Goal: Information Seeking & Learning: Learn about a topic

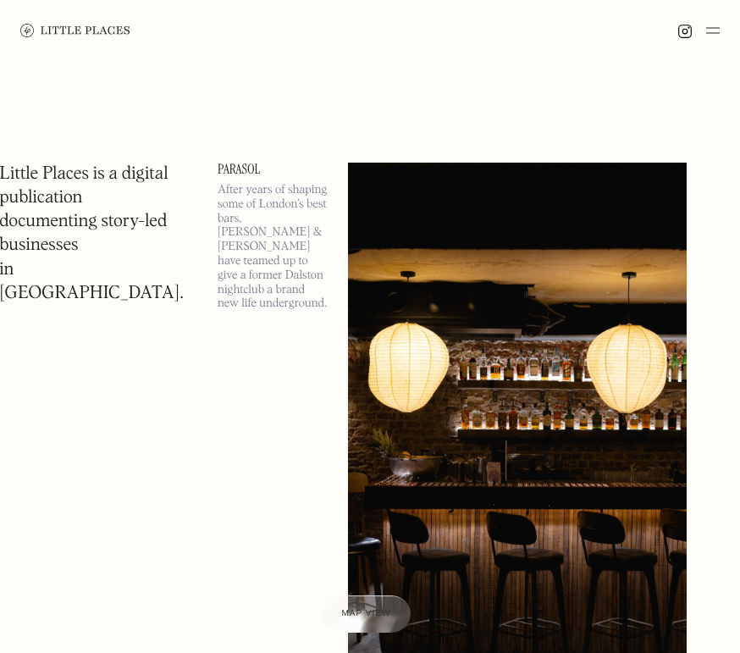
click at [713, 30] on img at bounding box center [713, 30] width 14 height 20
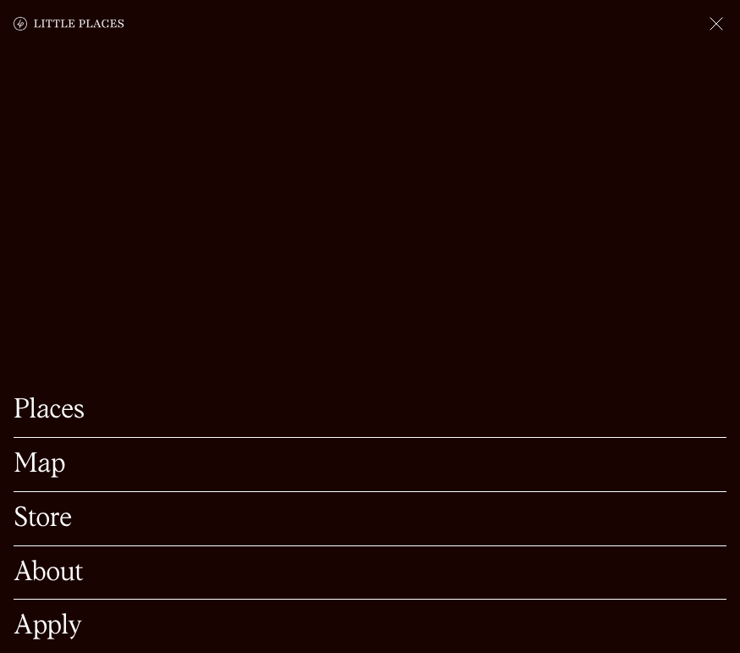
click at [129, 465] on link "Map" at bounding box center [370, 464] width 713 height 26
click at [52, 463] on link "Map" at bounding box center [370, 464] width 713 height 26
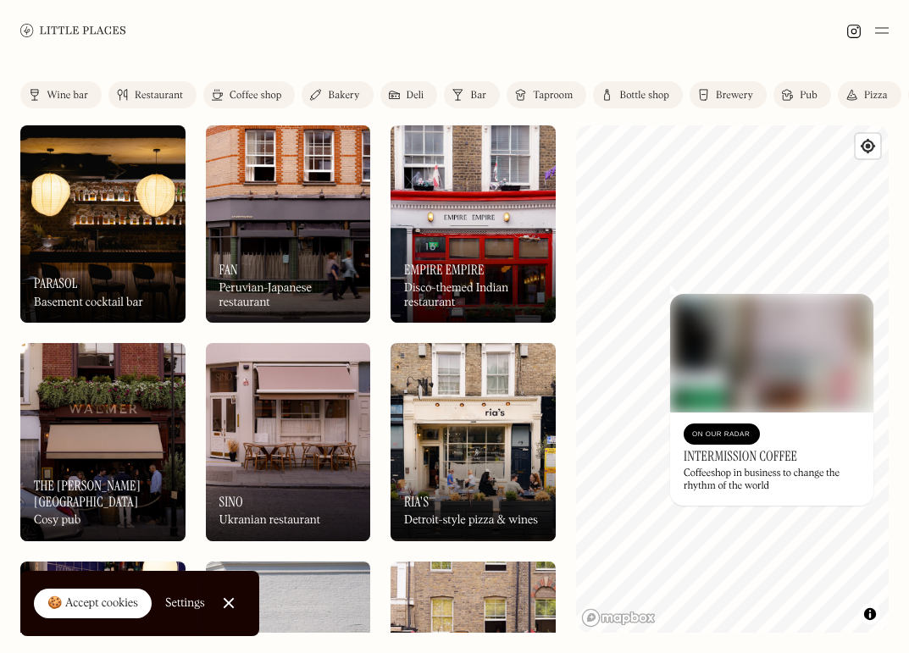
click at [464, 98] on link "Bar" at bounding box center [472, 94] width 56 height 27
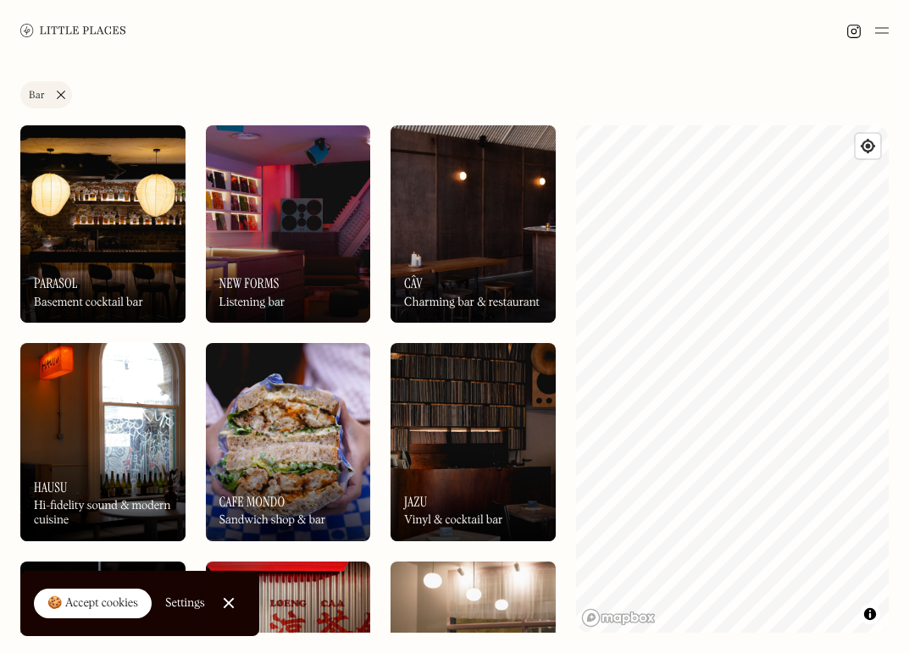
click at [447, 501] on div "On Our Radar Jazu Vinyl & cocktail bar" at bounding box center [473, 494] width 165 height 93
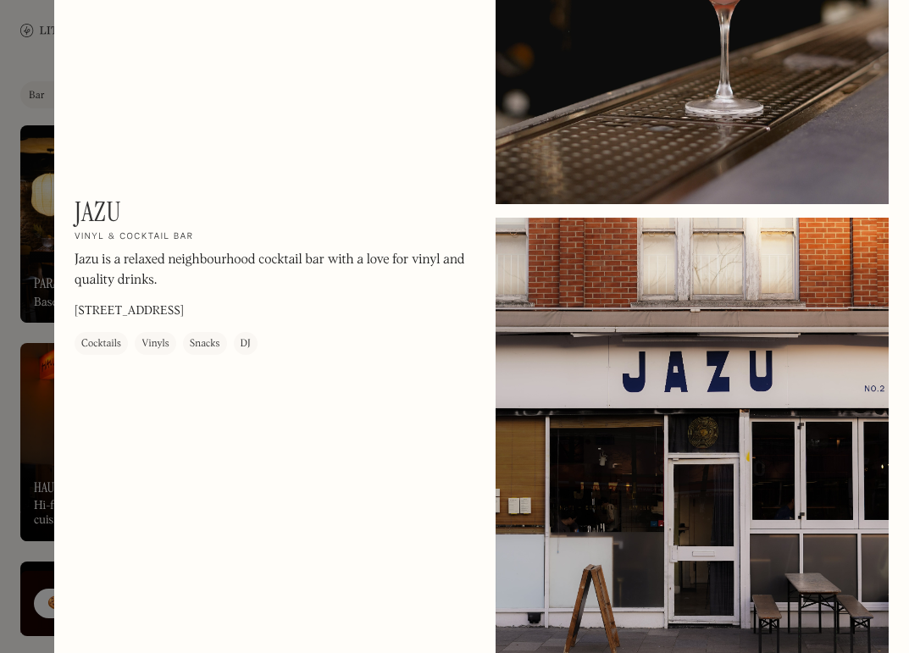
scroll to position [813, 0]
click at [416, 418] on div "Jazu On Our Radar Vinyl & cocktail bar Jazu is a relaxed neighbourhood cocktail…" at bounding box center [481, 231] width 855 height 2088
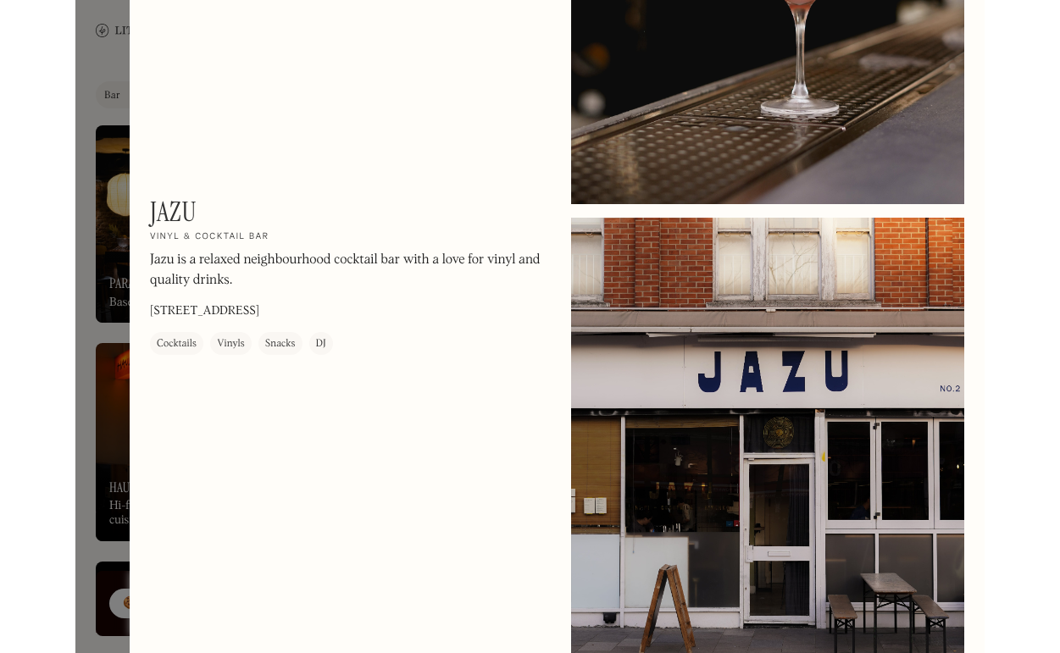
scroll to position [0, 0]
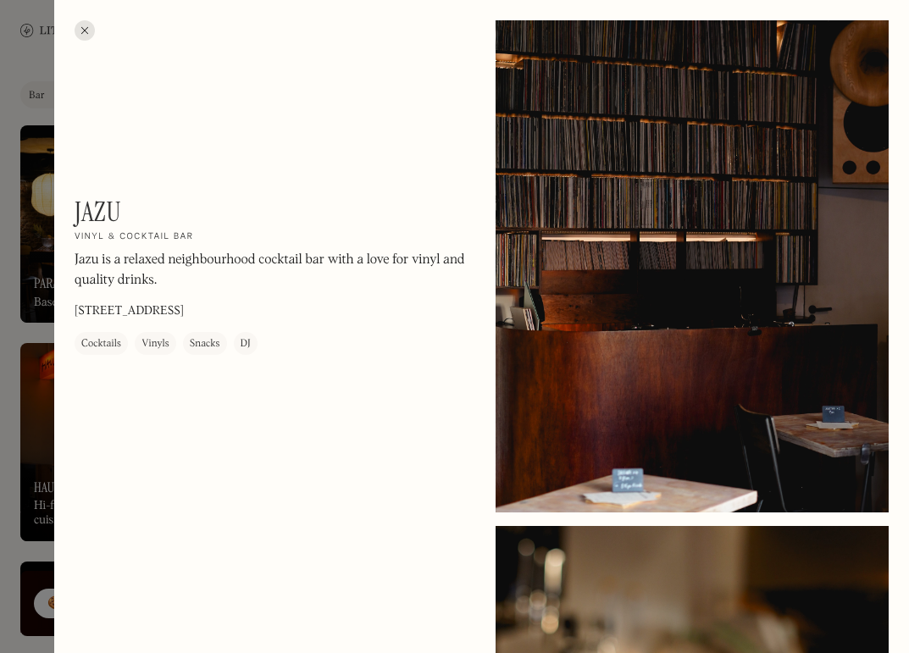
click at [91, 31] on div at bounding box center [85, 30] width 20 height 20
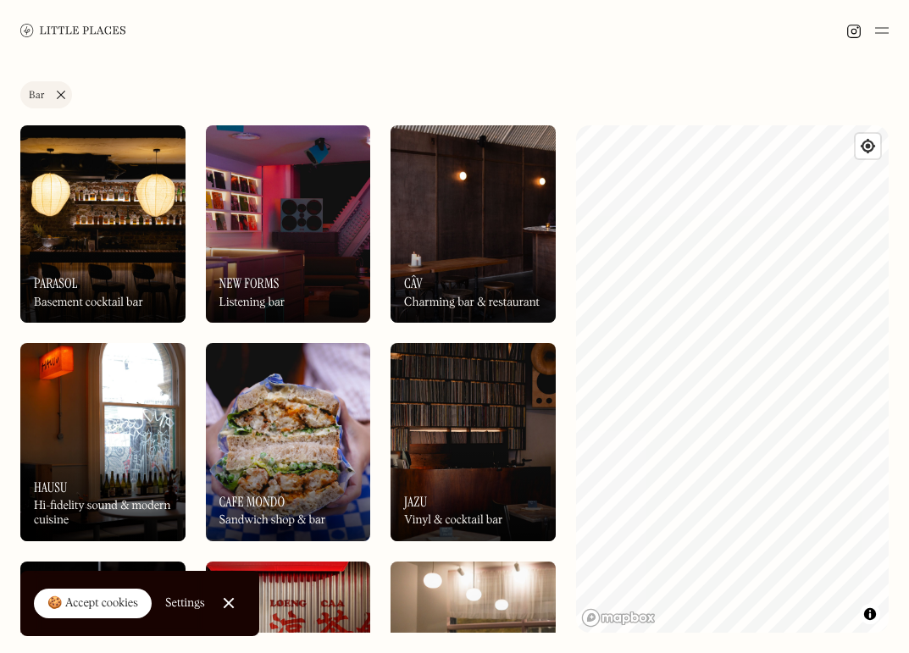
click at [578, 61] on div "Label Bar Wine bar Restaurant Coffee shop Bakery Deli Bar Taproom Bottle shop B…" at bounding box center [454, 357] width 909 height 592
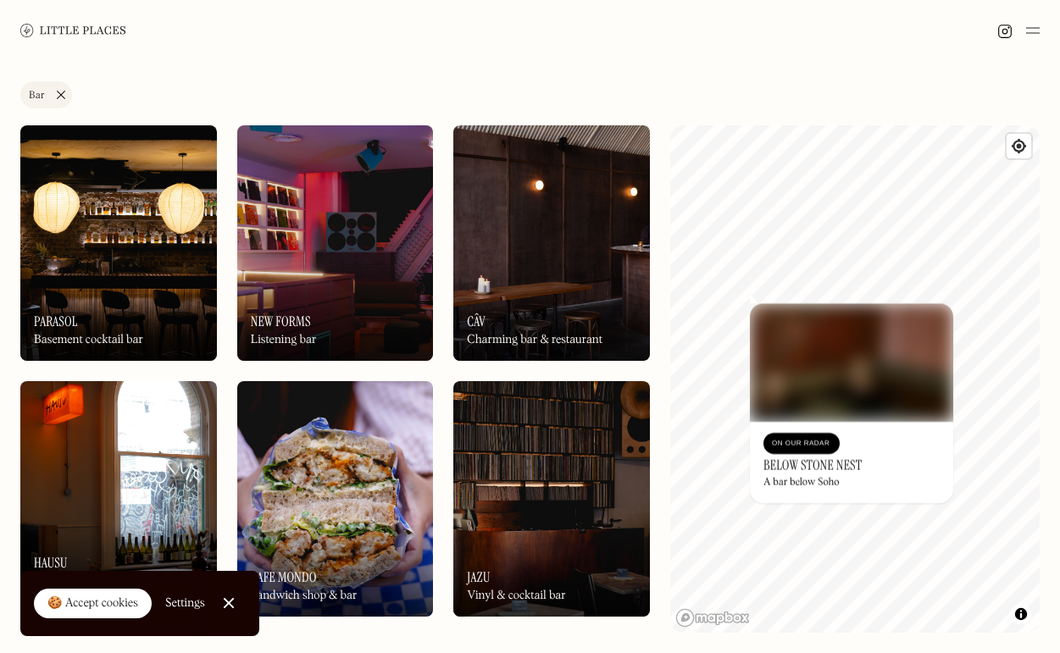
click at [740, 382] on div "© Mapbox © OpenStreetMap Improve this map On Our Radar Below Stone Nest A bar b…" at bounding box center [854, 378] width 369 height 507
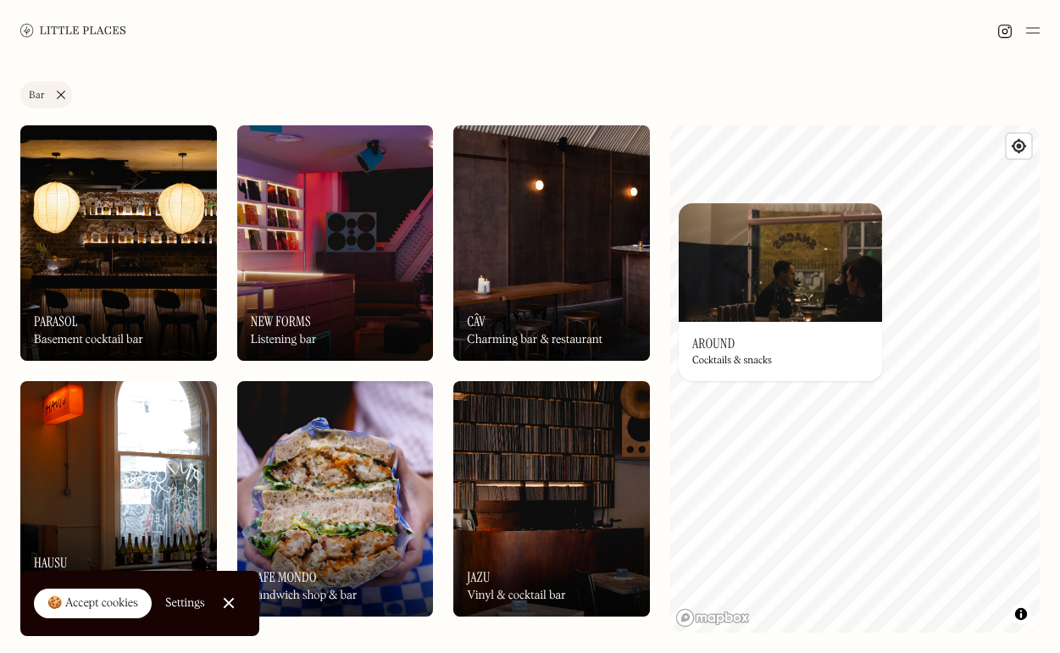
click at [740, 304] on img at bounding box center [780, 262] width 203 height 119
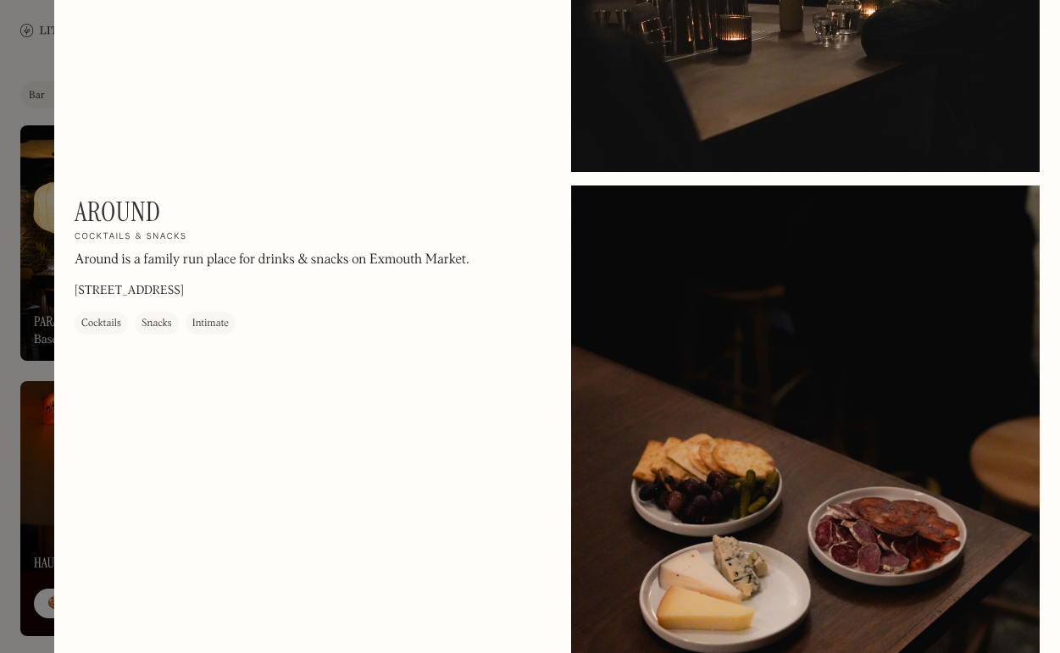
scroll to position [239, 0]
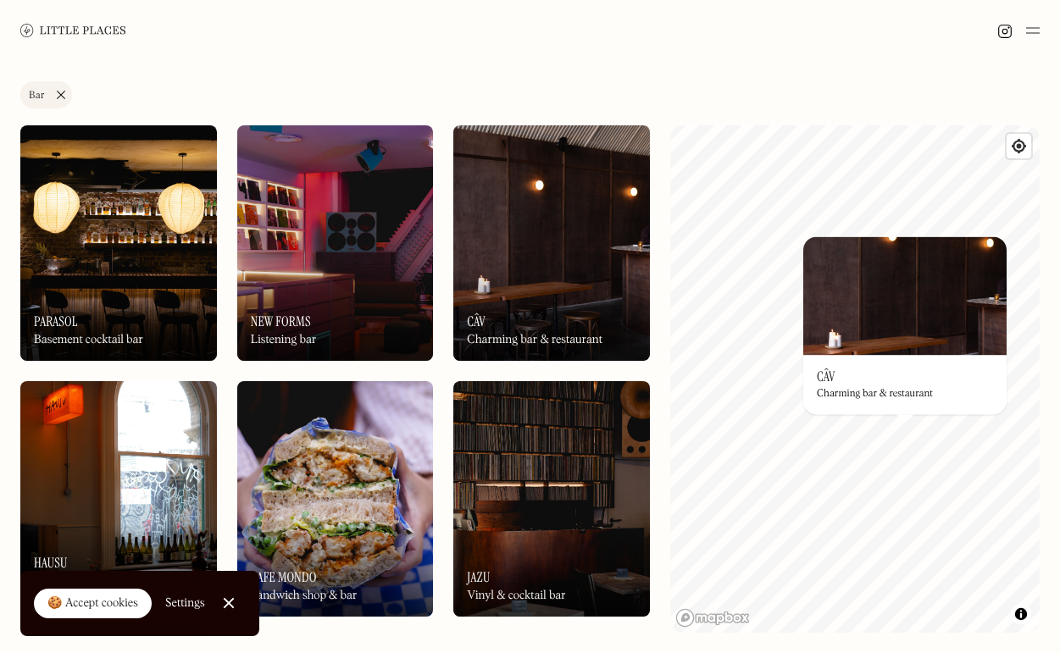
click at [740, 375] on div "On Our Radar Câv Charming bar & restaurant" at bounding box center [904, 384] width 203 height 59
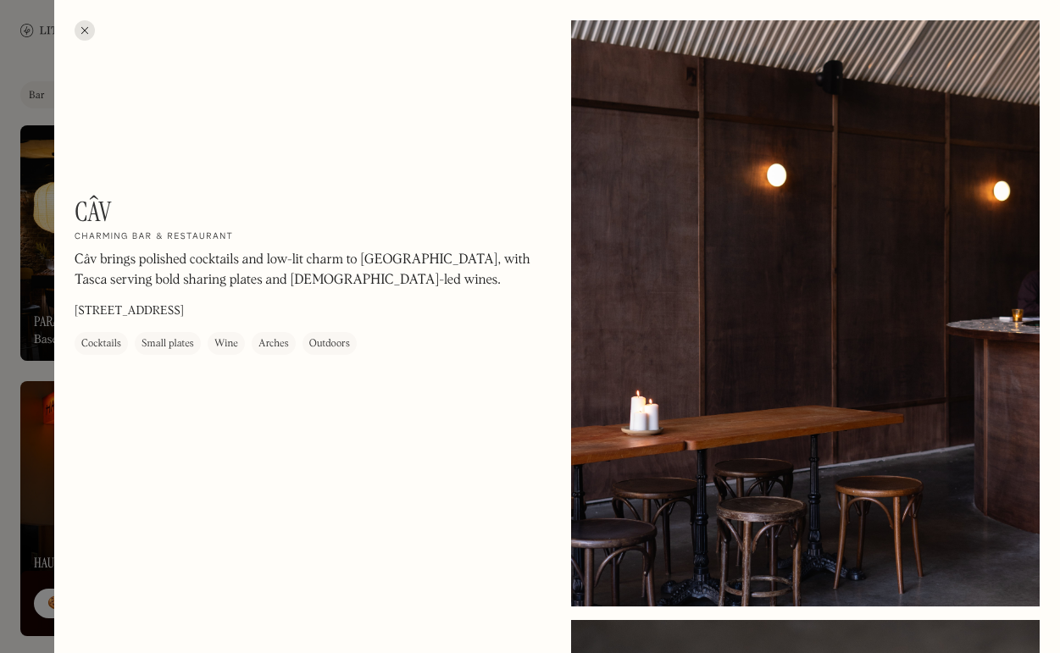
click at [87, 33] on div at bounding box center [85, 30] width 20 height 20
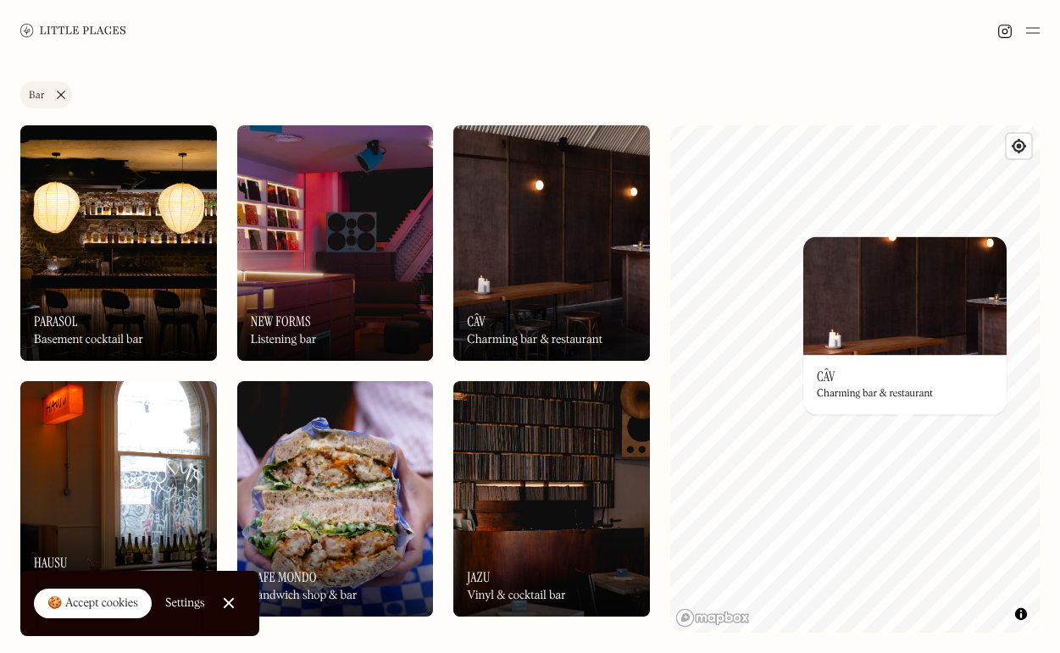
click at [183, 252] on img at bounding box center [118, 242] width 197 height 235
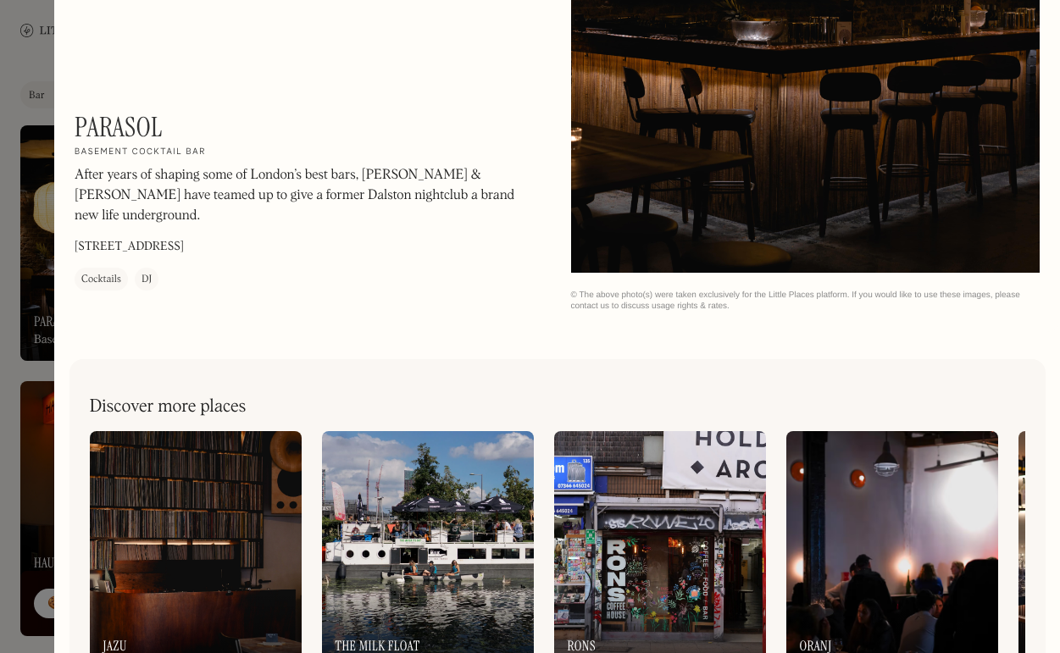
scroll to position [2212, 0]
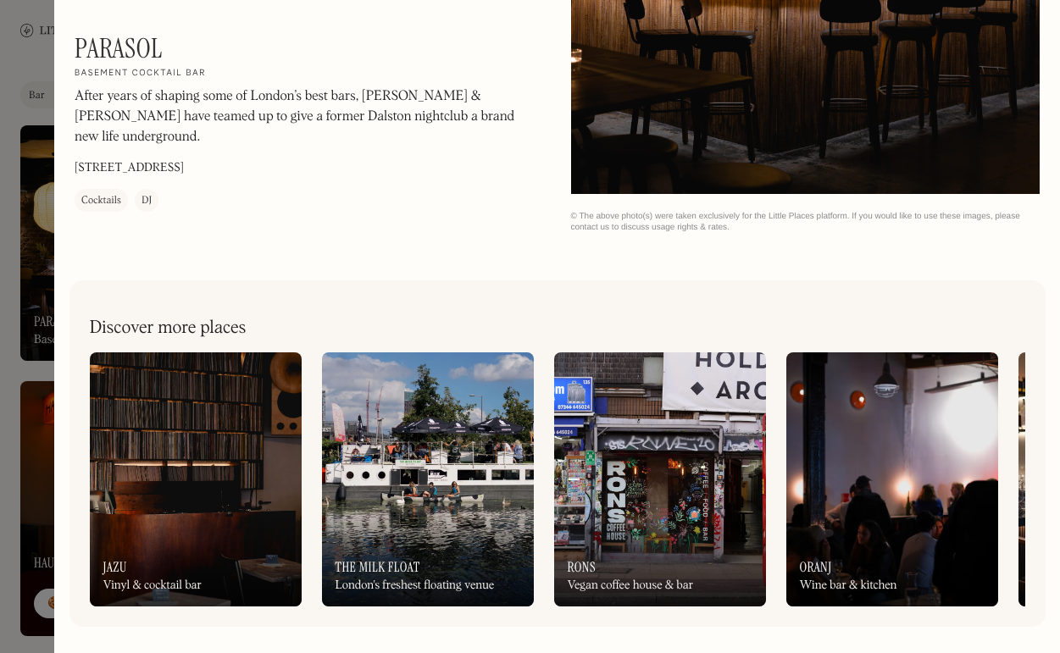
click at [740, 465] on img at bounding box center [892, 479] width 212 height 254
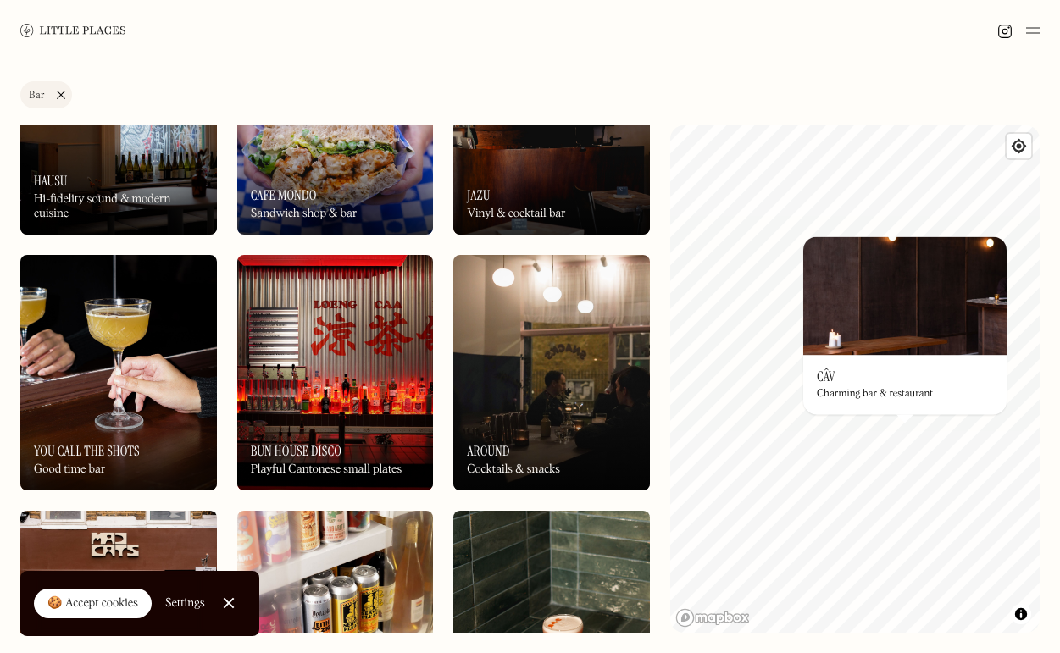
scroll to position [386, 0]
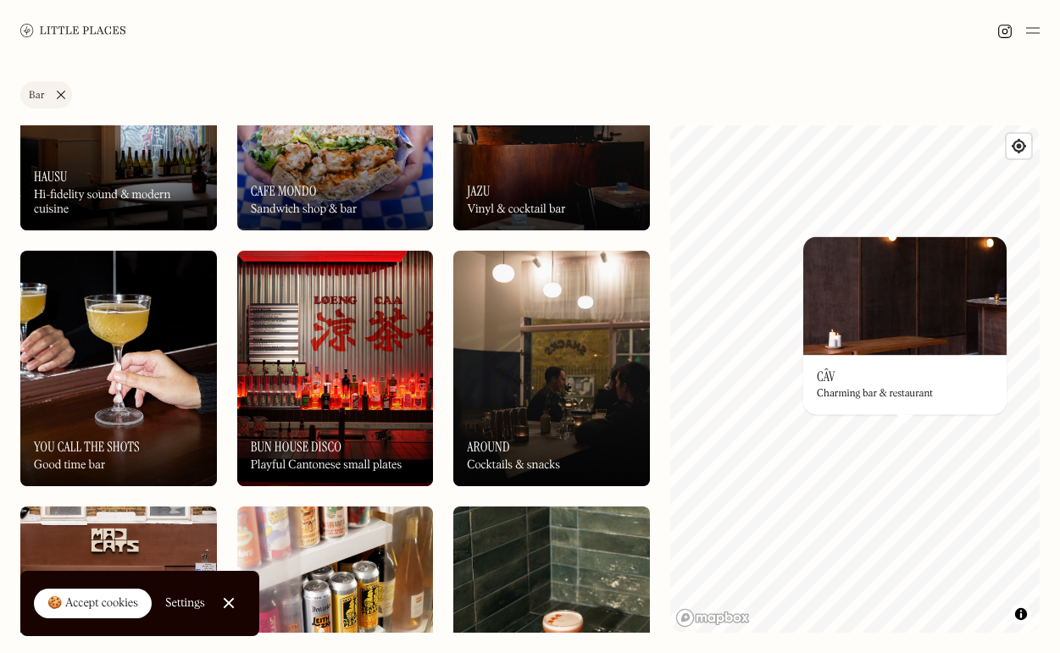
click at [114, 435] on div "On Our Radar You Call The Shots Good time bar" at bounding box center [118, 439] width 197 height 93
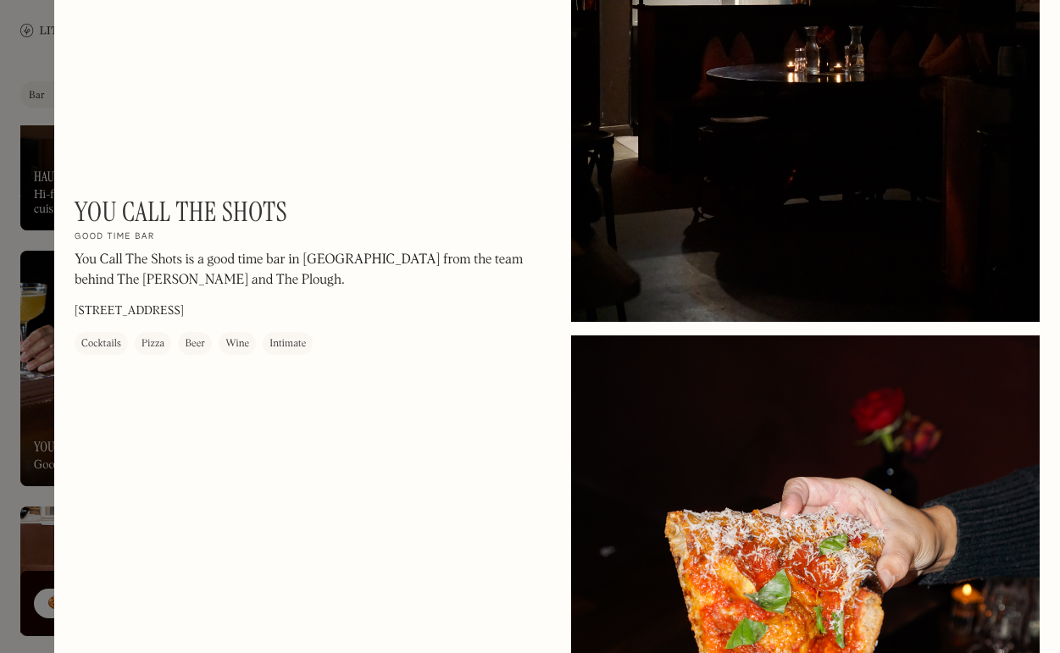
scroll to position [1425, 0]
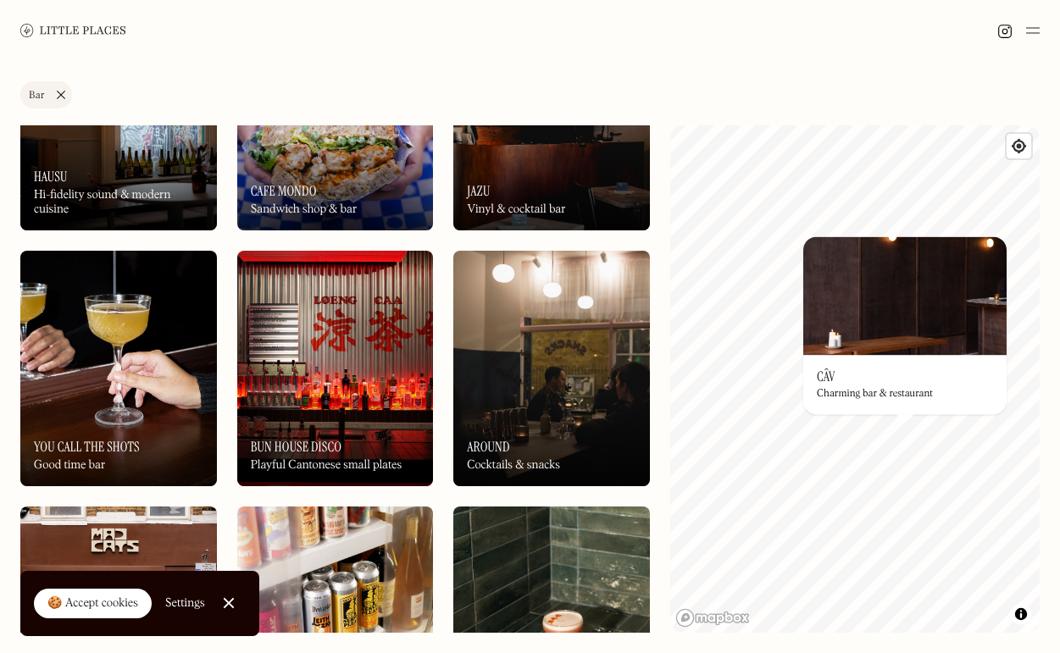
click at [42, 95] on div "Bar" at bounding box center [37, 96] width 16 height 10
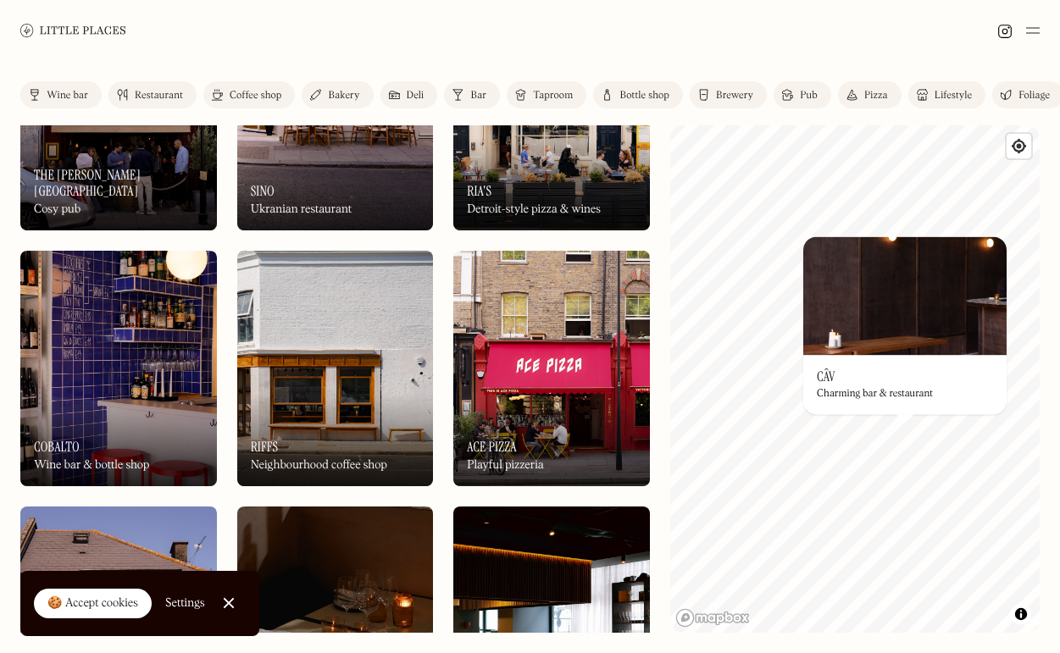
click at [475, 92] on div "Bar" at bounding box center [478, 96] width 16 height 10
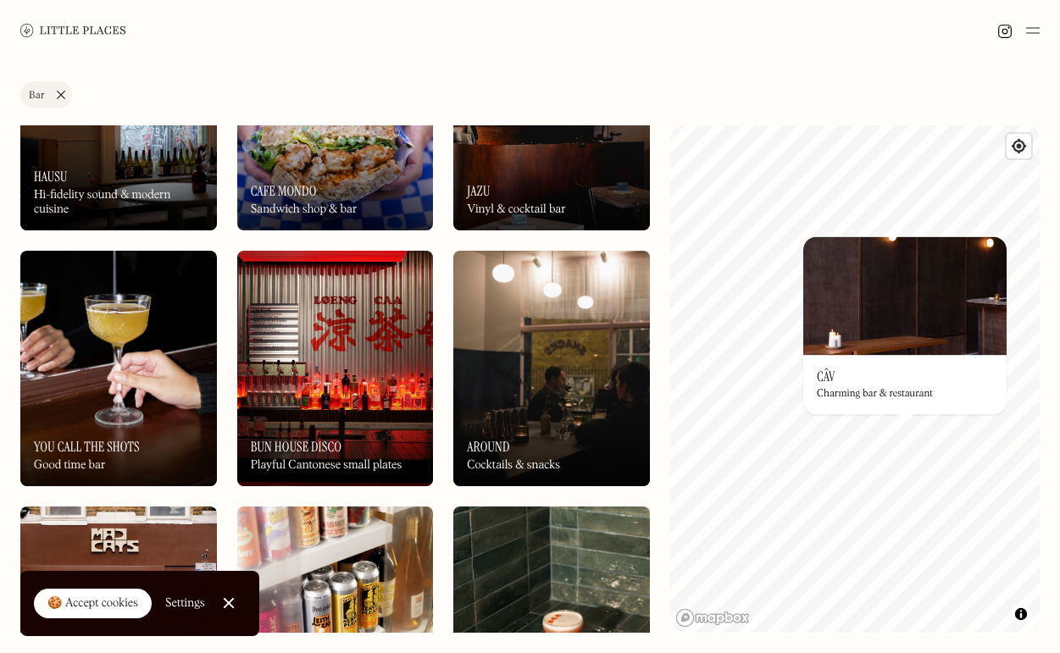
scroll to position [560, 0]
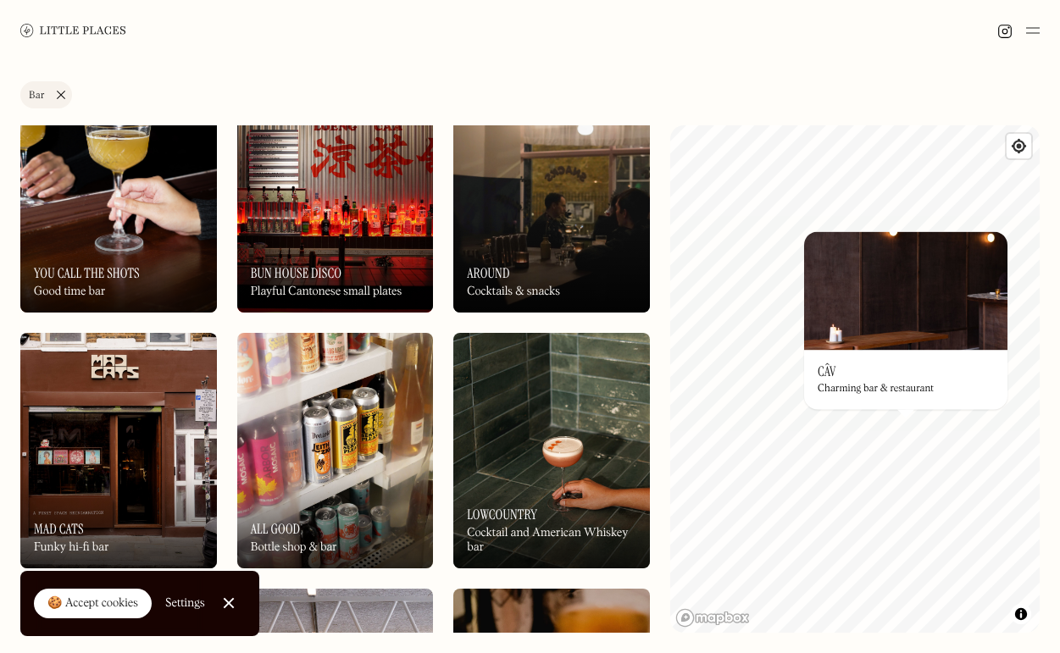
click at [740, 333] on div "© Mapbox © OpenStreetMap Improve this map On Our Radar Câv Charming bar & resta…" at bounding box center [854, 378] width 369 height 507
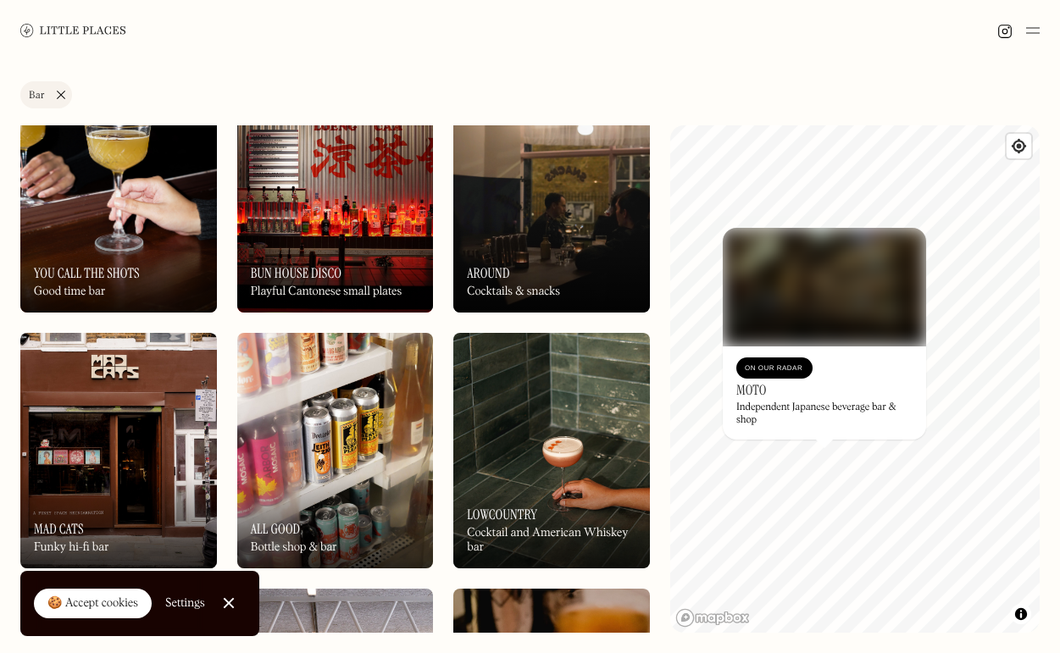
click at [740, 359] on div "© Mapbox © OpenStreetMap Improve this map On Our Radar Moto Independent Japanes…" at bounding box center [854, 378] width 369 height 507
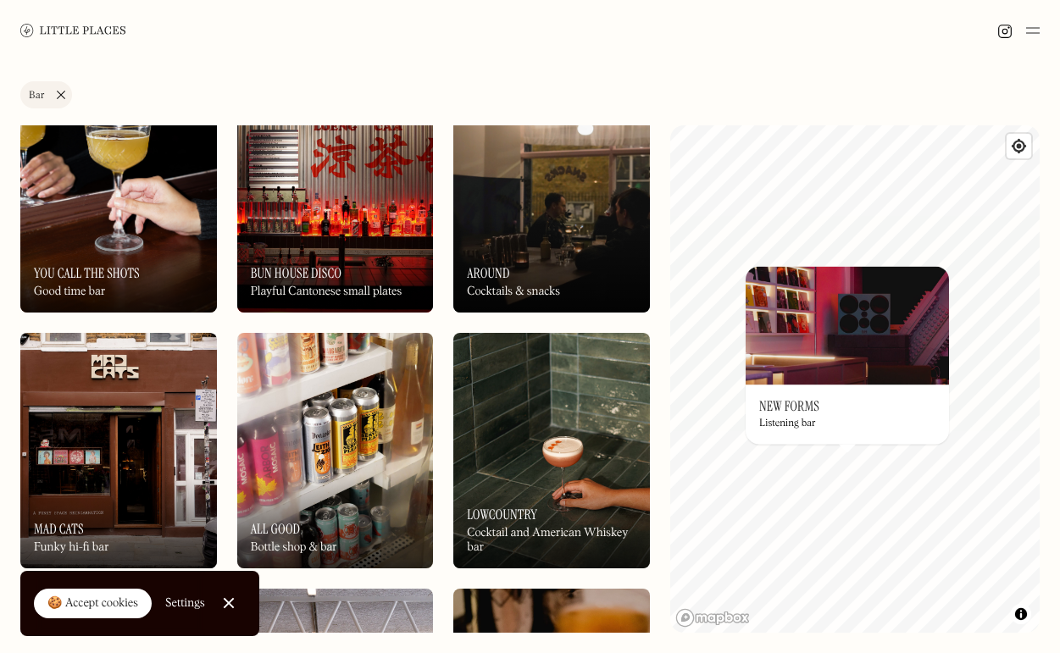
click at [740, 400] on div "On Our Radar New Forms Listening bar" at bounding box center [846, 414] width 203 height 59
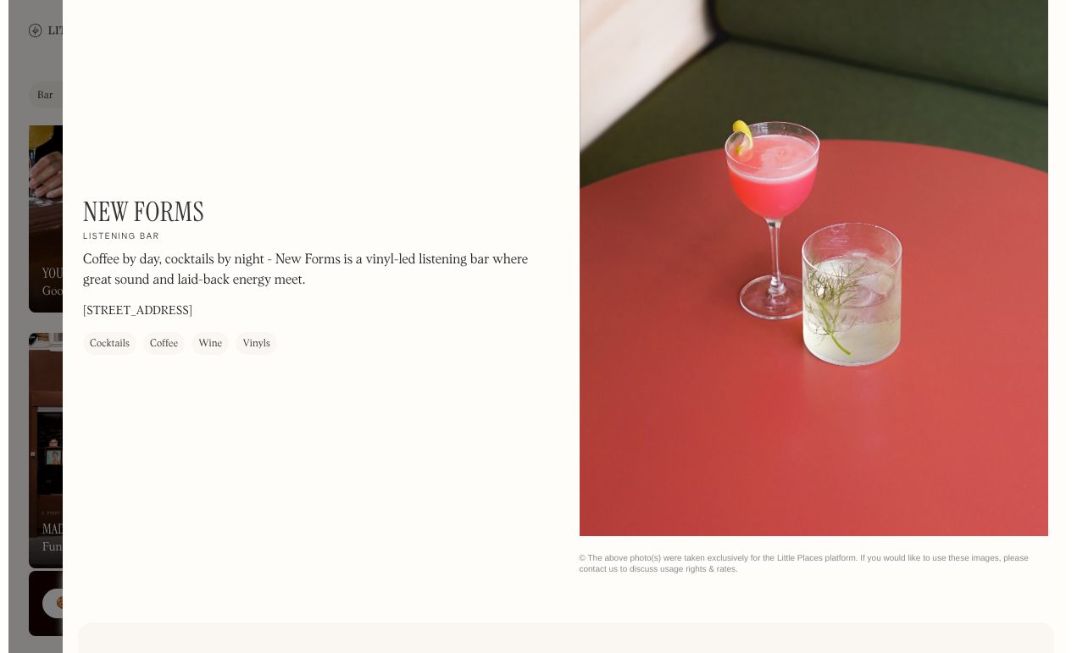
scroll to position [1613, 0]
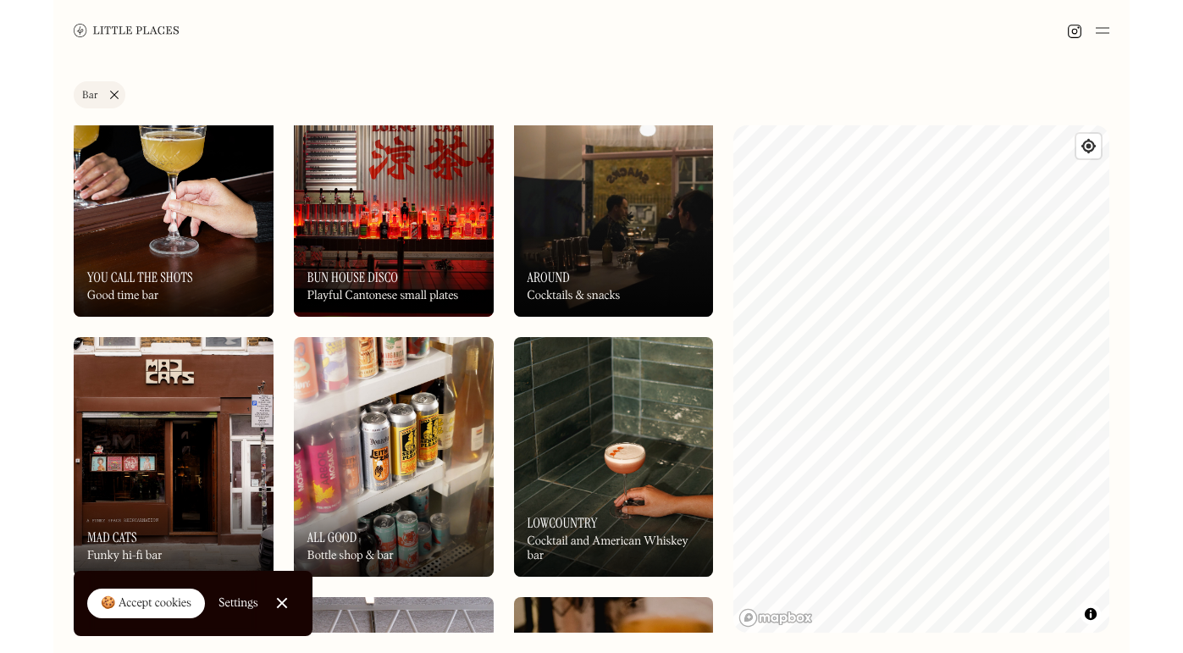
scroll to position [622, 0]
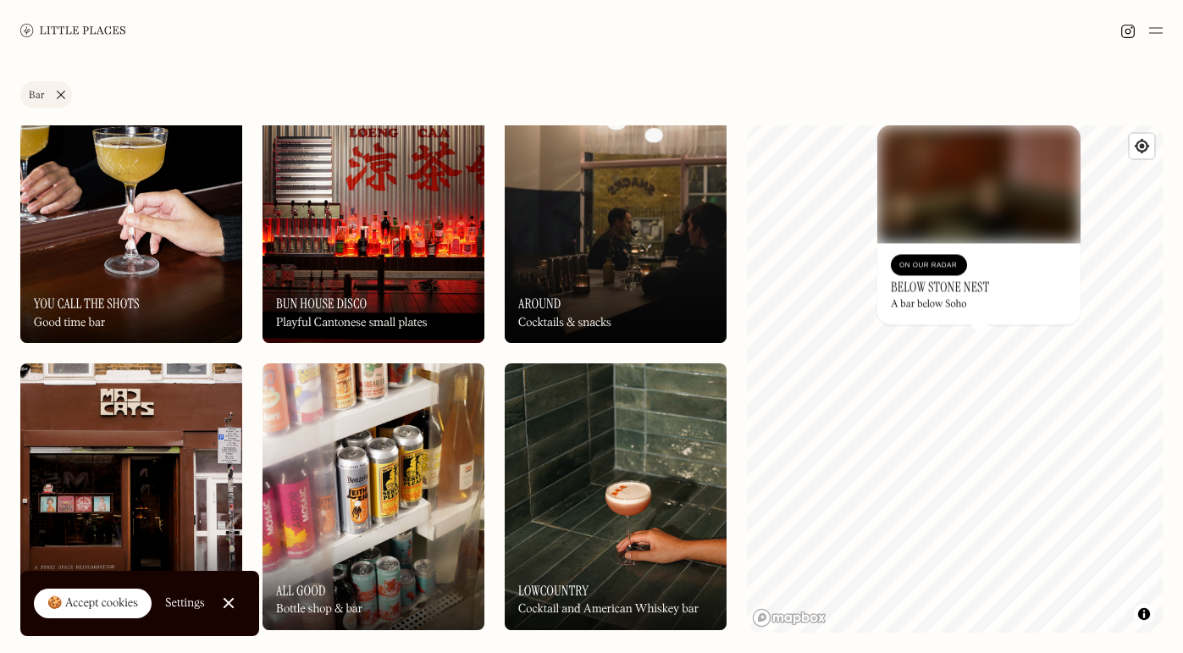
click at [740, 217] on div "© Mapbox © OpenStreetMap Improve this map On Our Radar Below Stone Nest A bar b…" at bounding box center [955, 378] width 416 height 507
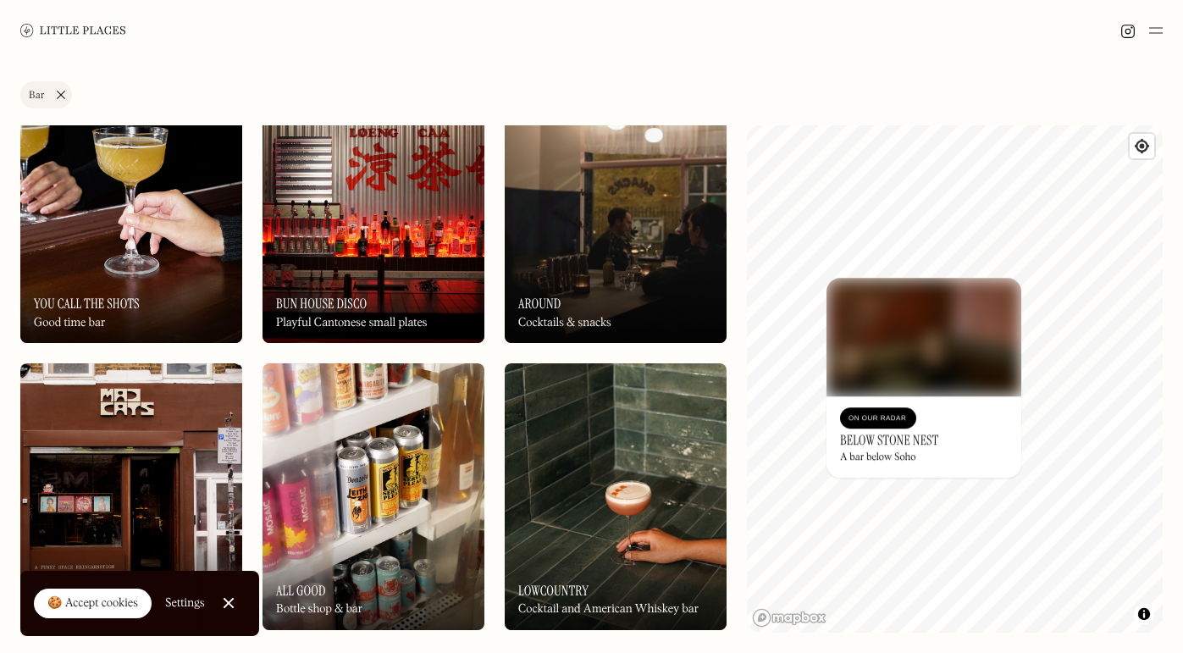
click at [740, 328] on div "© Mapbox © OpenStreetMap Improve this map On Our Radar Below Stone Nest A bar b…" at bounding box center [955, 378] width 416 height 507
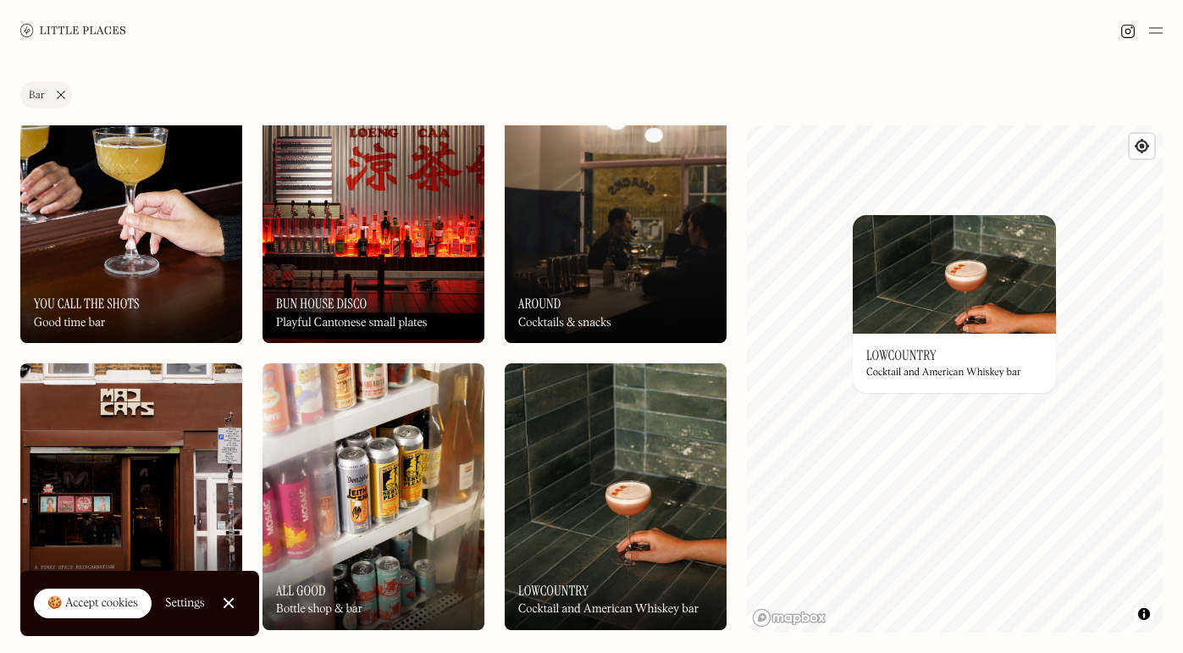
click at [740, 367] on div "Cocktail and American Whiskey bar" at bounding box center [944, 373] width 155 height 12
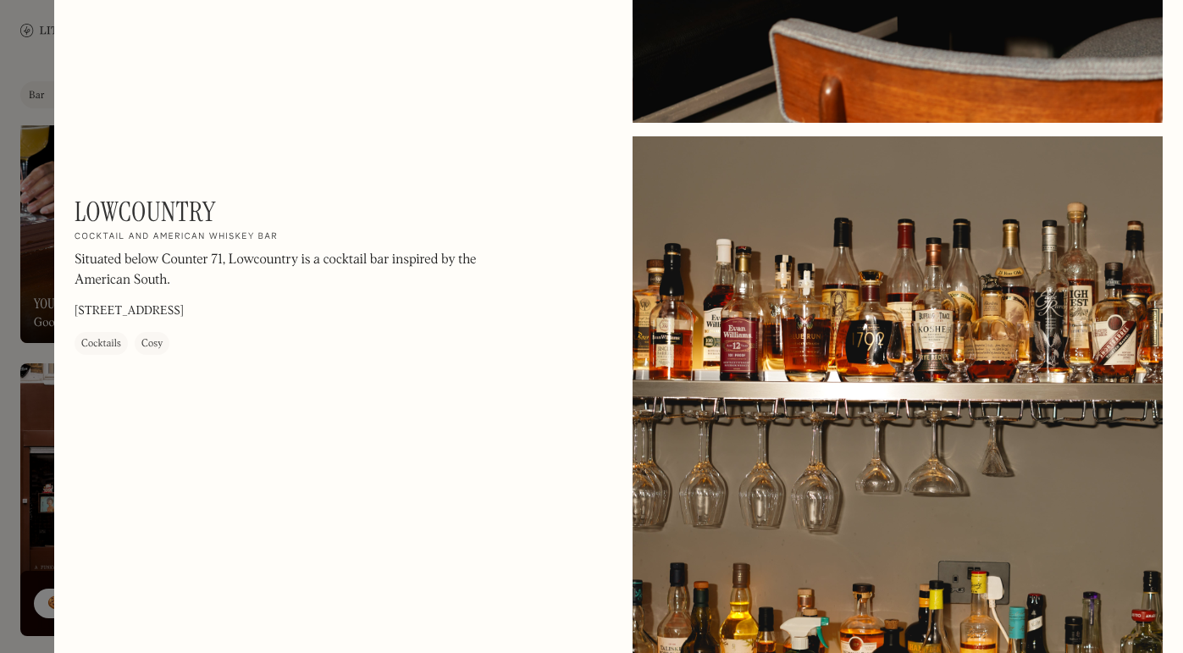
scroll to position [1844, 0]
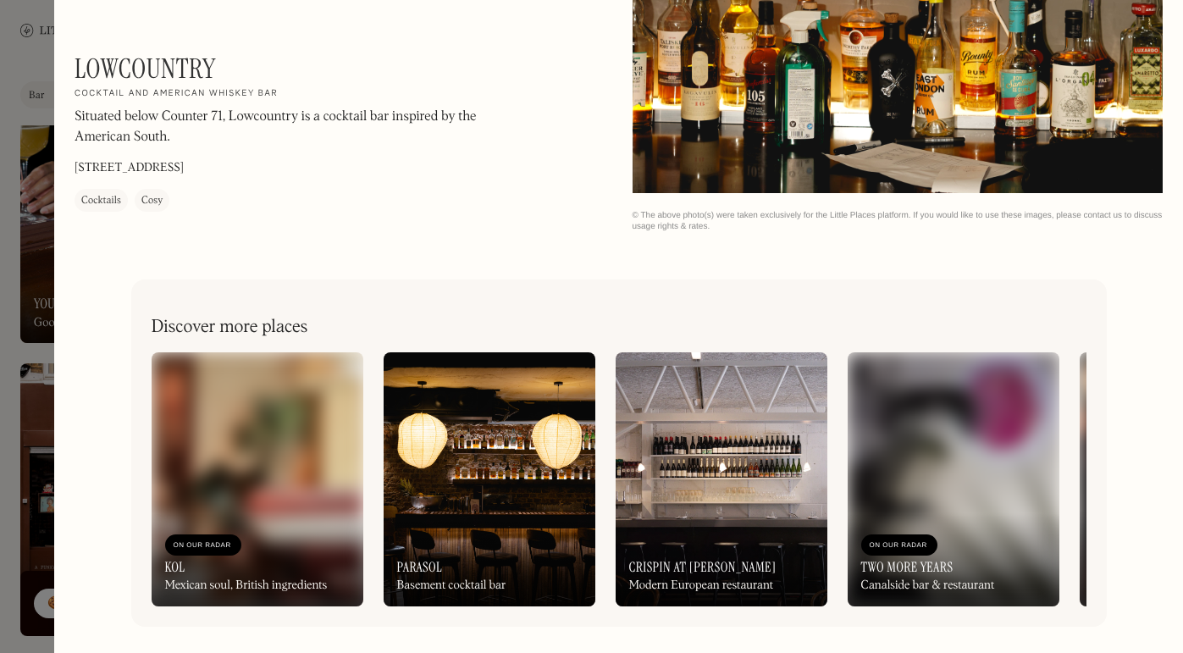
click at [42, 74] on div at bounding box center [591, 326] width 1183 height 653
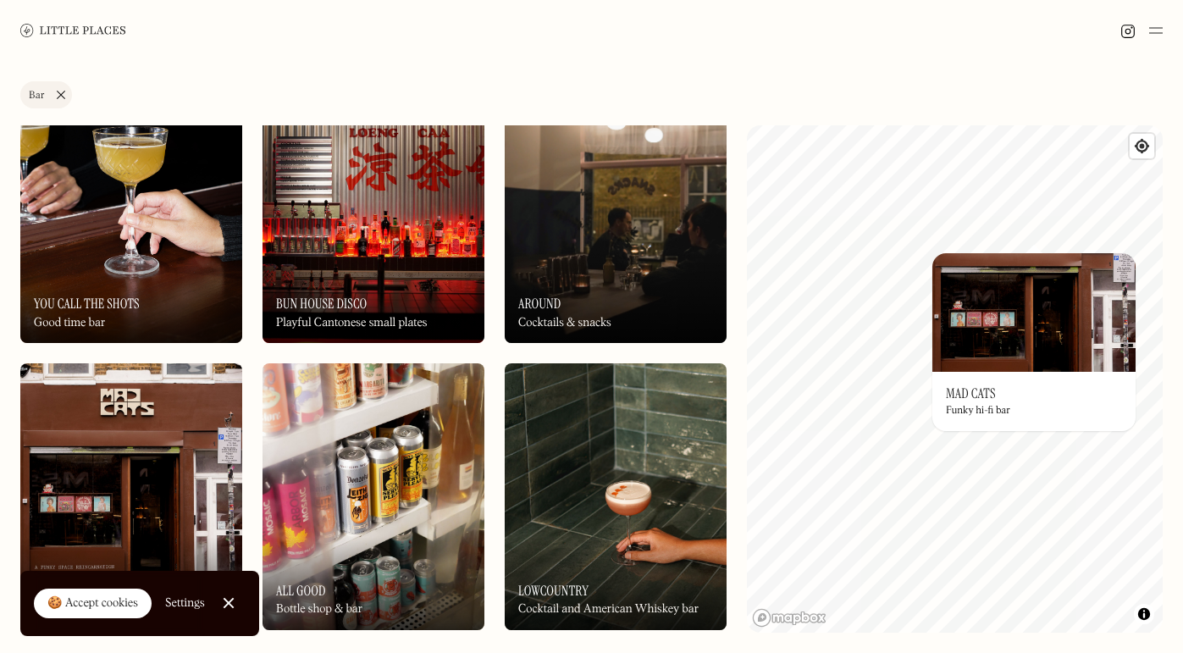
click at [740, 335] on img at bounding box center [1034, 312] width 203 height 119
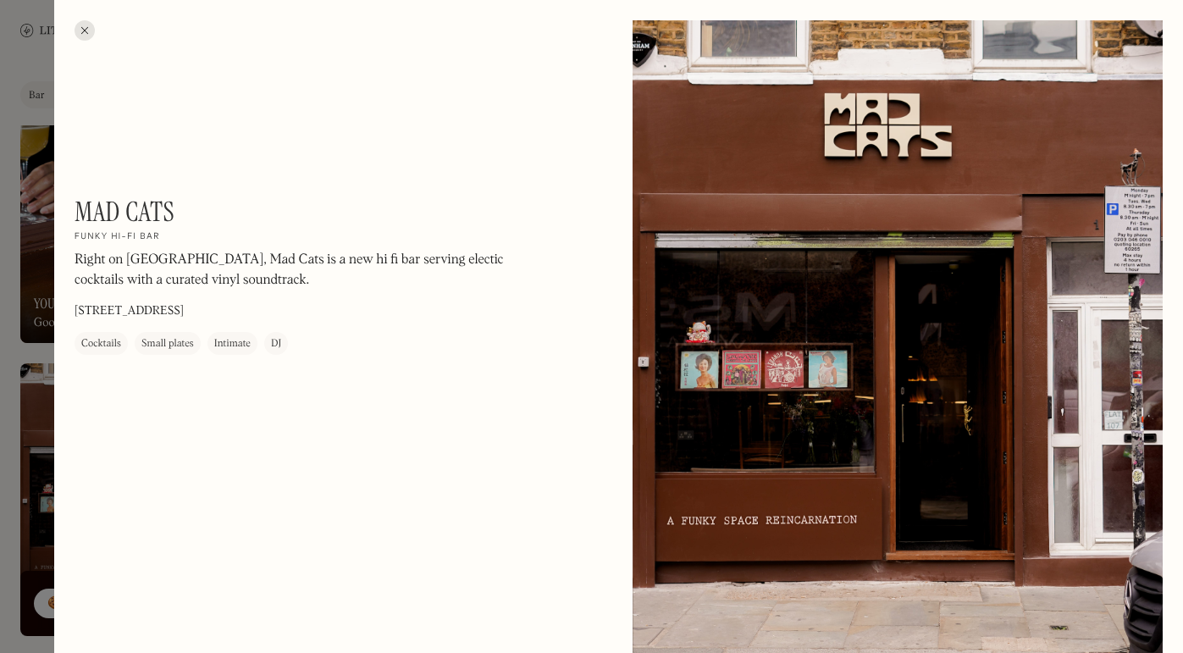
click at [82, 34] on div at bounding box center [85, 30] width 20 height 20
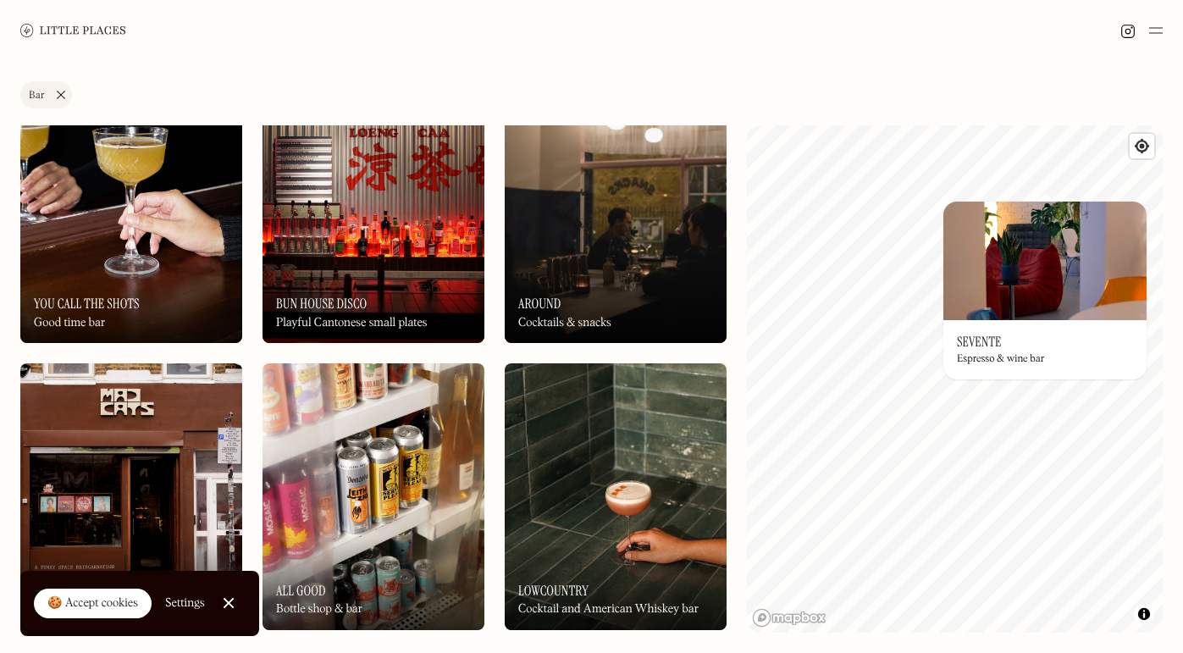
click at [740, 292] on img at bounding box center [1045, 261] width 203 height 119
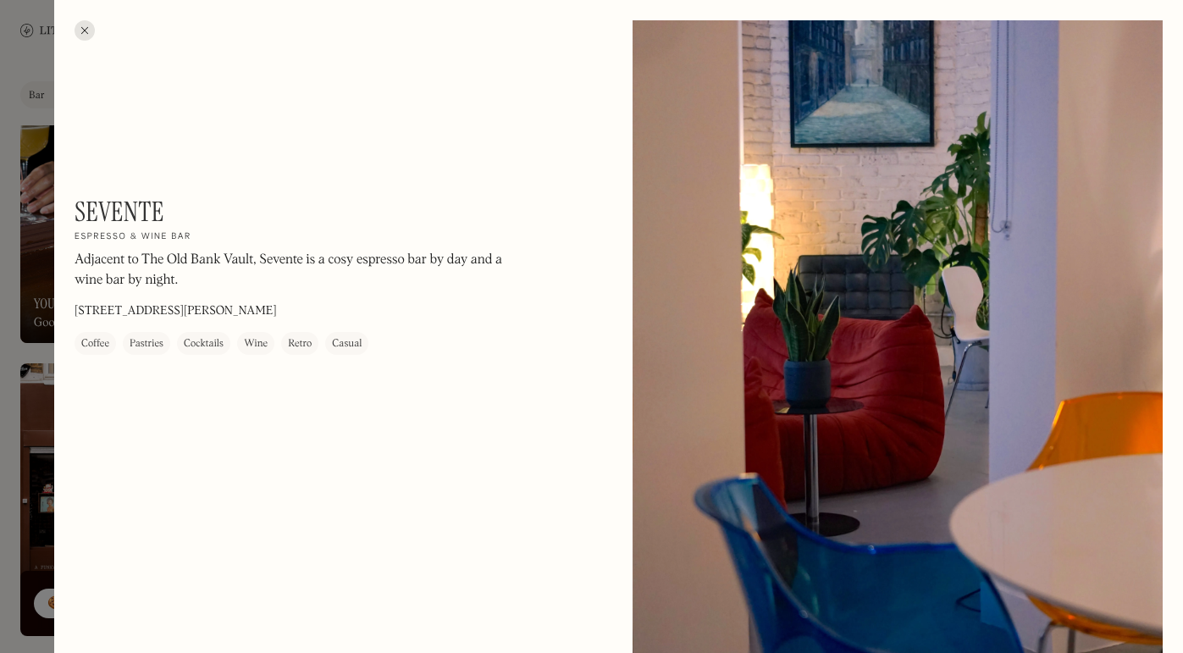
click at [83, 30] on div at bounding box center [85, 30] width 20 height 20
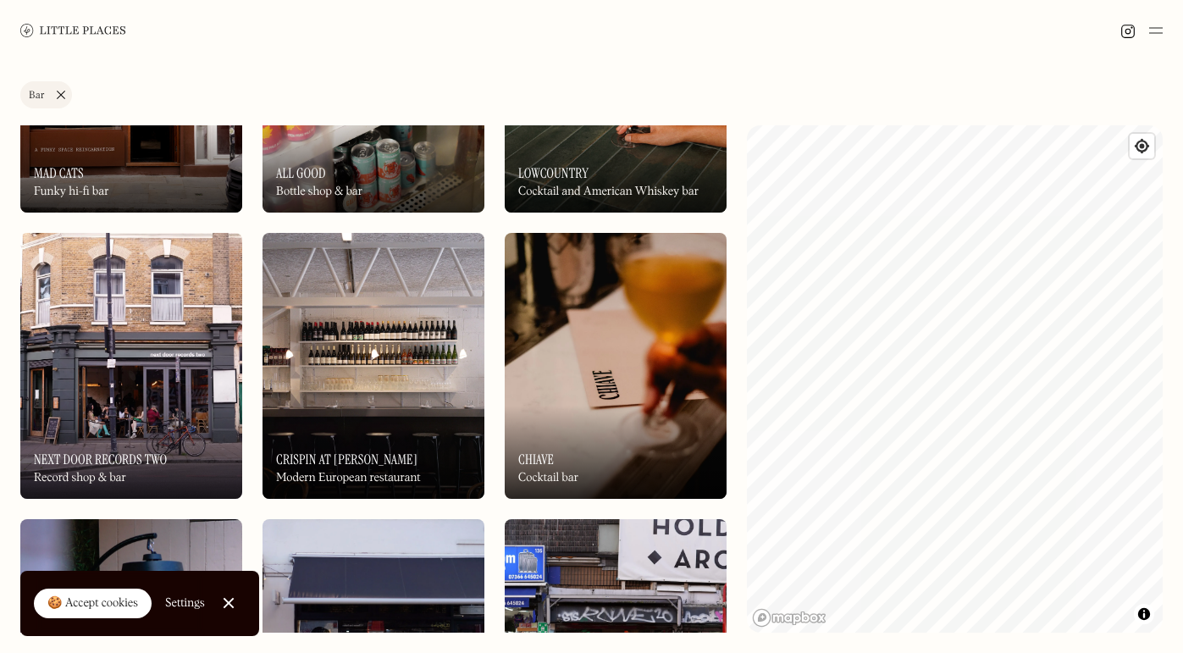
scroll to position [1043, 0]
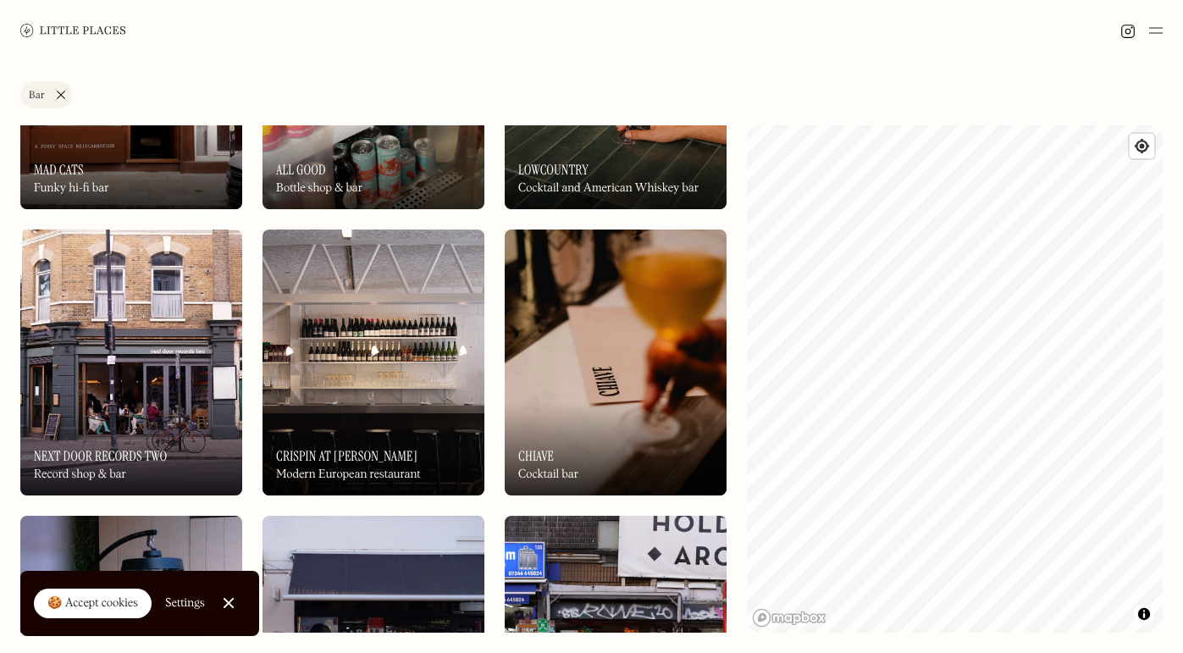
click at [160, 384] on img at bounding box center [131, 363] width 222 height 266
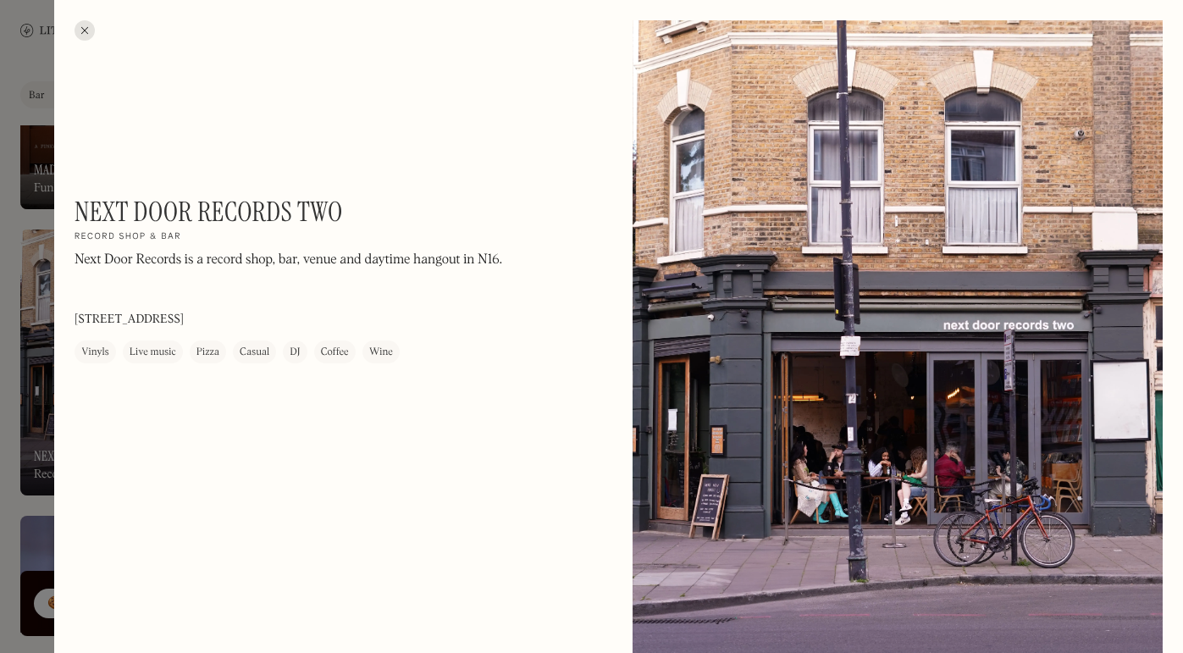
click at [81, 28] on div at bounding box center [85, 30] width 20 height 20
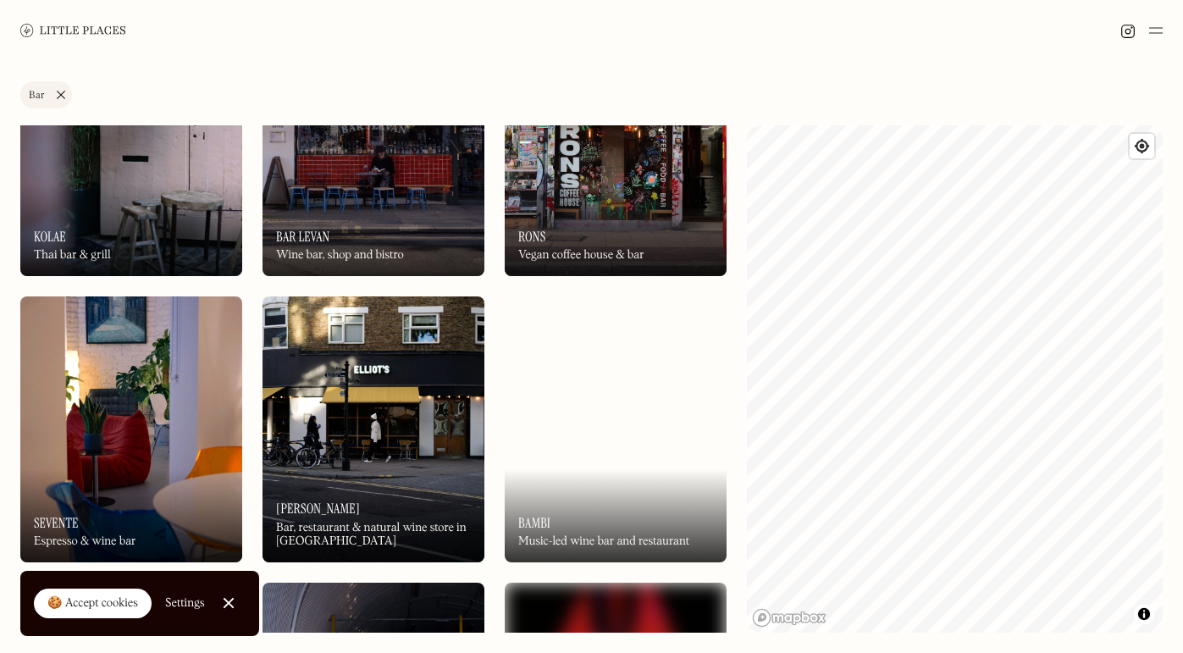
scroll to position [1842, 0]
